Goal: Navigation & Orientation: Find specific page/section

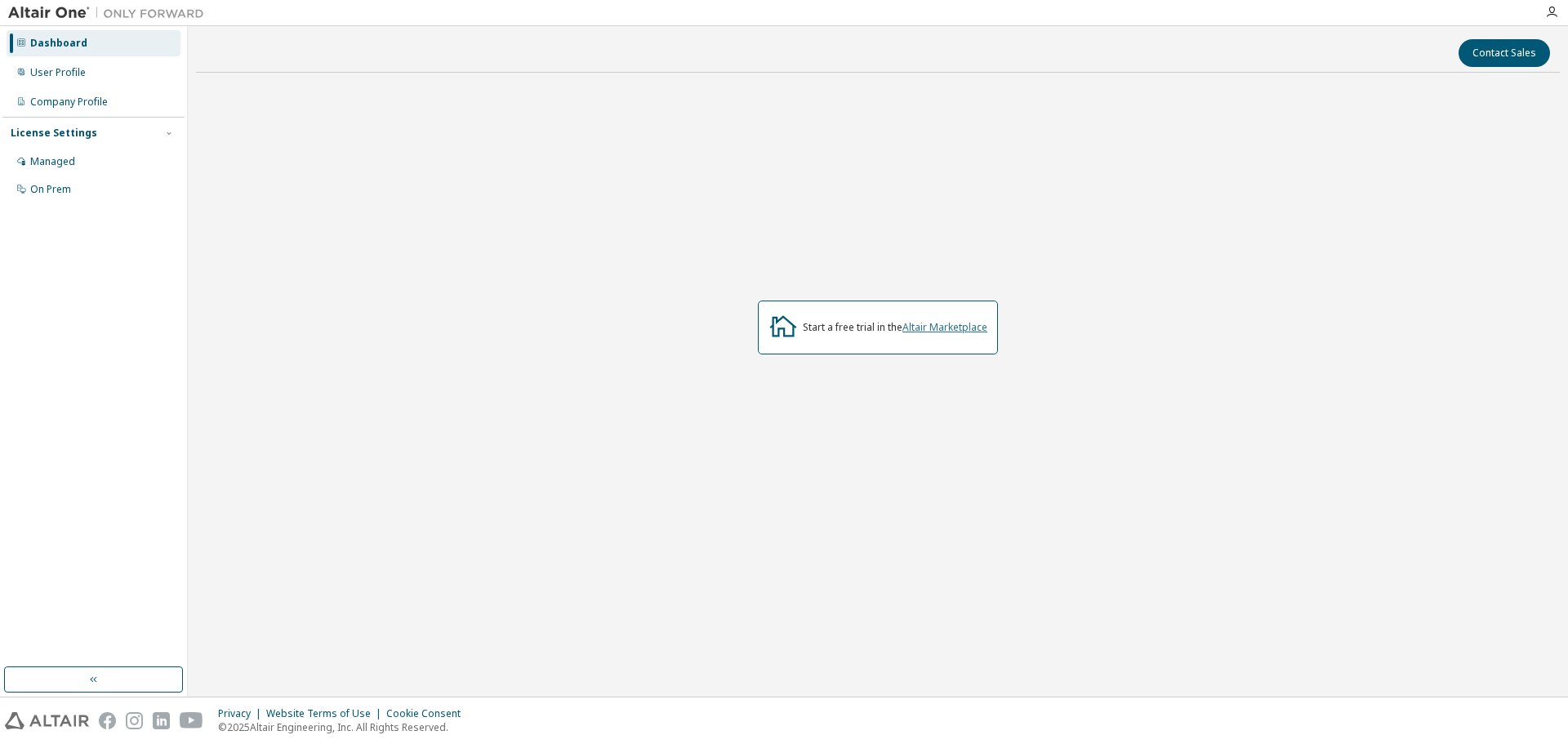
click at [958, 325] on link "Altair Marketplace" at bounding box center [945, 327] width 85 height 14
